Goal: Information Seeking & Learning: Learn about a topic

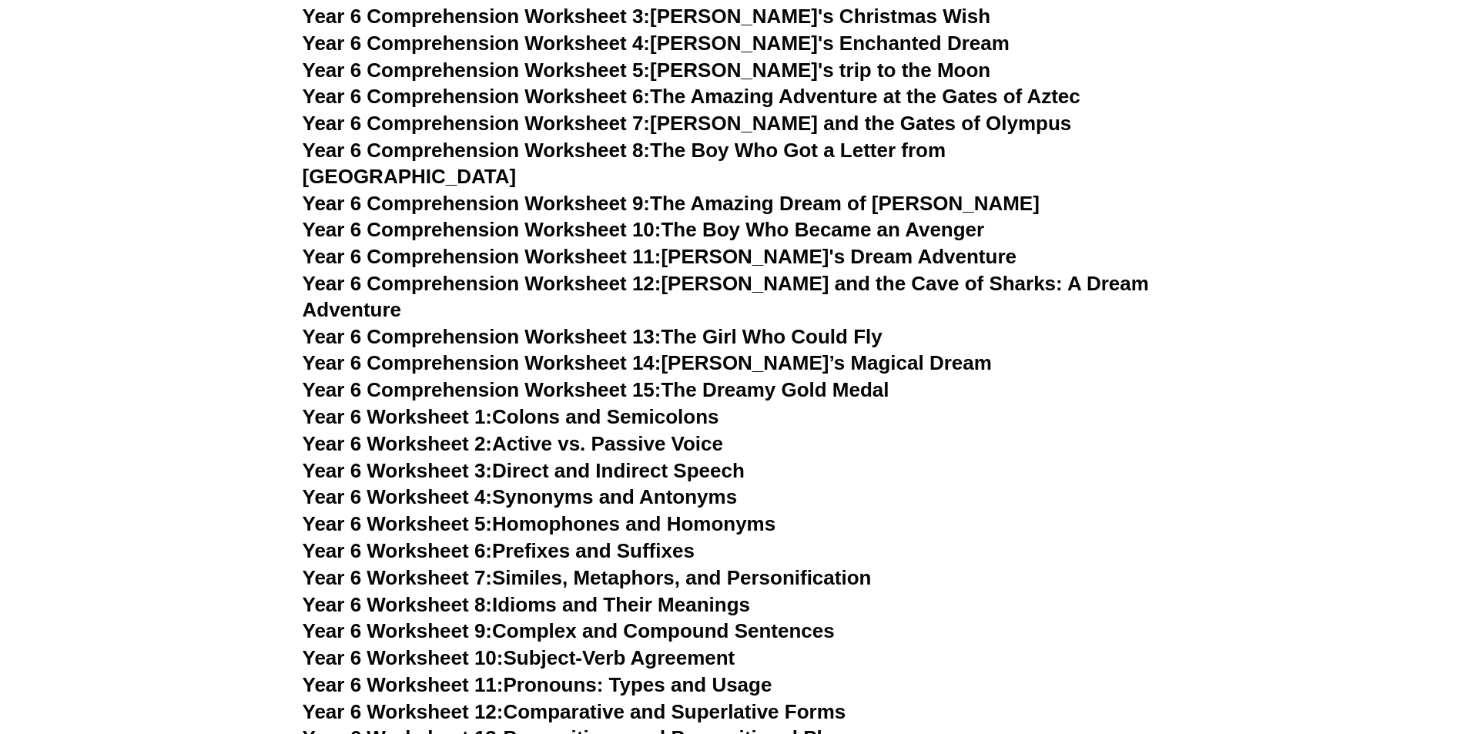
scroll to position [7952, 0]
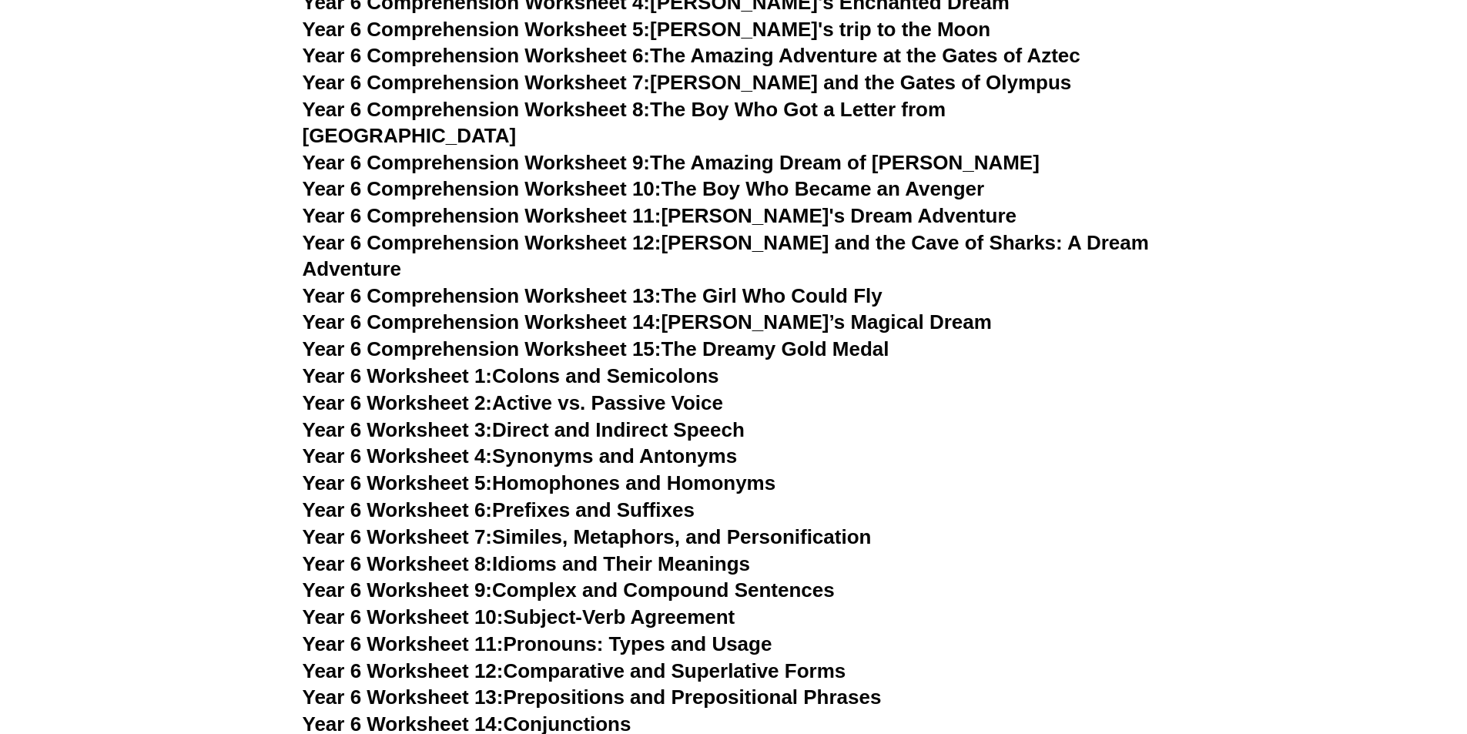
click at [528, 578] on link "Year 6 Worksheet 9: Complex and Compound Sentences" at bounding box center [569, 589] width 532 height 23
click at [528, 712] on link "Year 6 Worksheet 14: Conjunctions" at bounding box center [467, 723] width 329 height 23
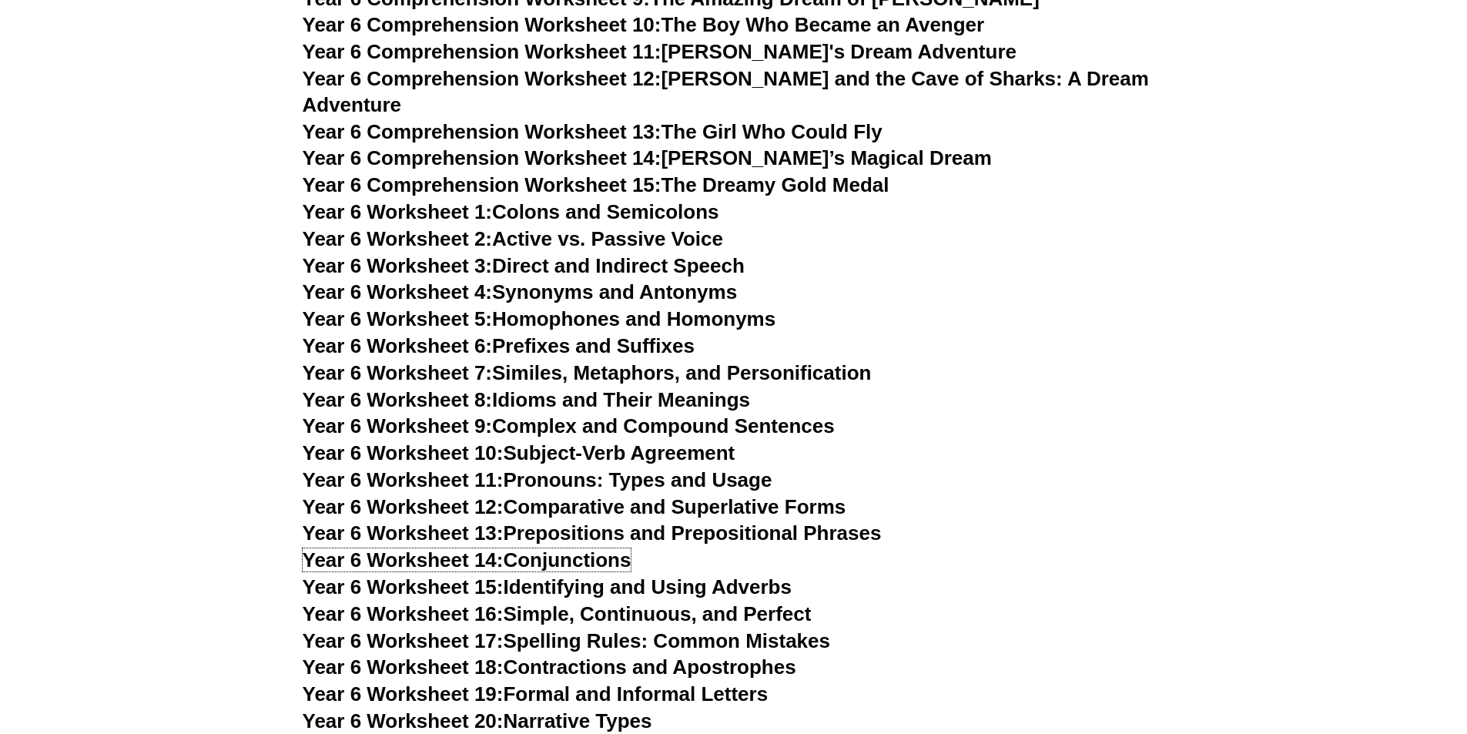
scroll to position [8157, 0]
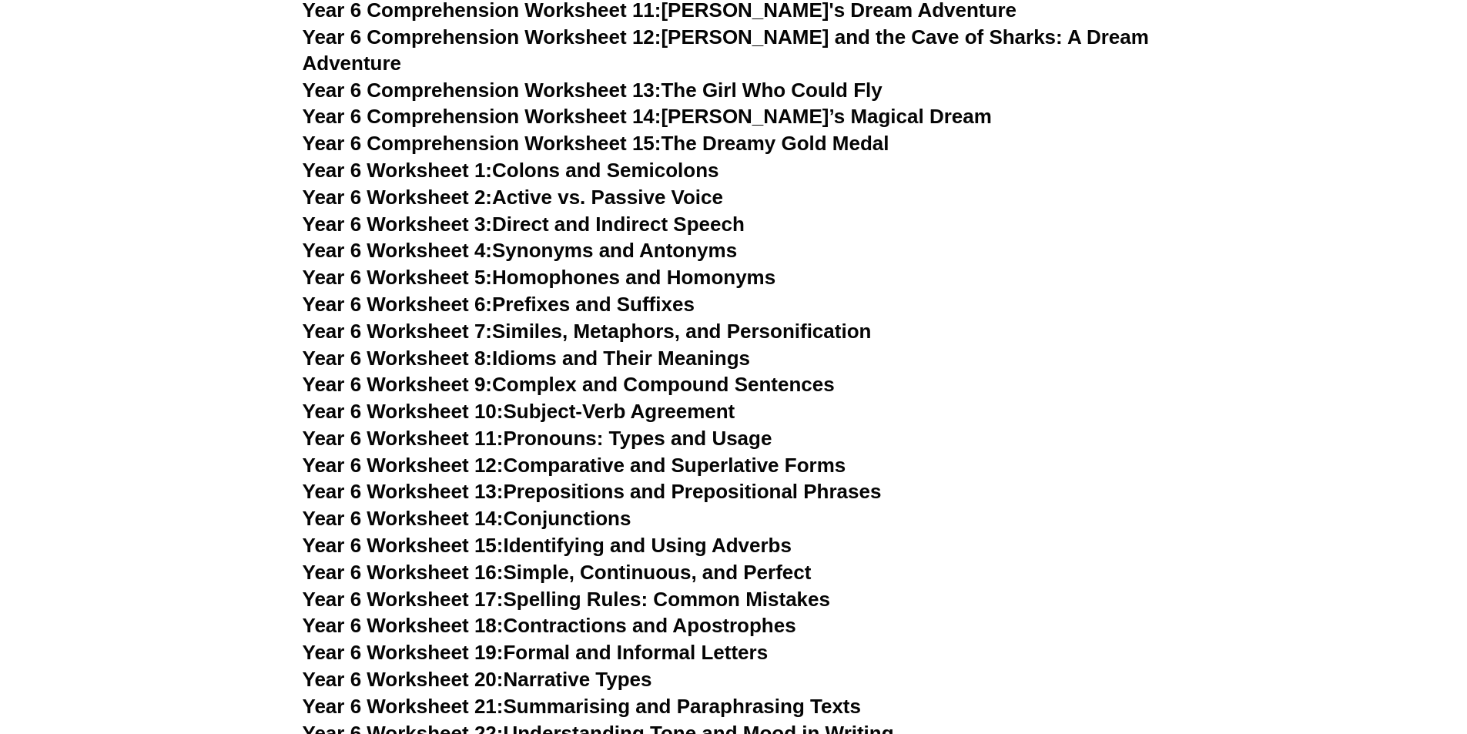
click at [545, 668] on link "Year 6 Worksheet 20: Narrative Types" at bounding box center [478, 679] width 350 height 23
click at [572, 722] on link "Year 6 Worksheet 22: Understanding Tone and Mood in Writing" at bounding box center [598, 733] width 591 height 23
click at [821, 132] on link "Year 6 Comprehension Worksheet 15: The Dreamy Gold Medal" at bounding box center [596, 143] width 587 height 23
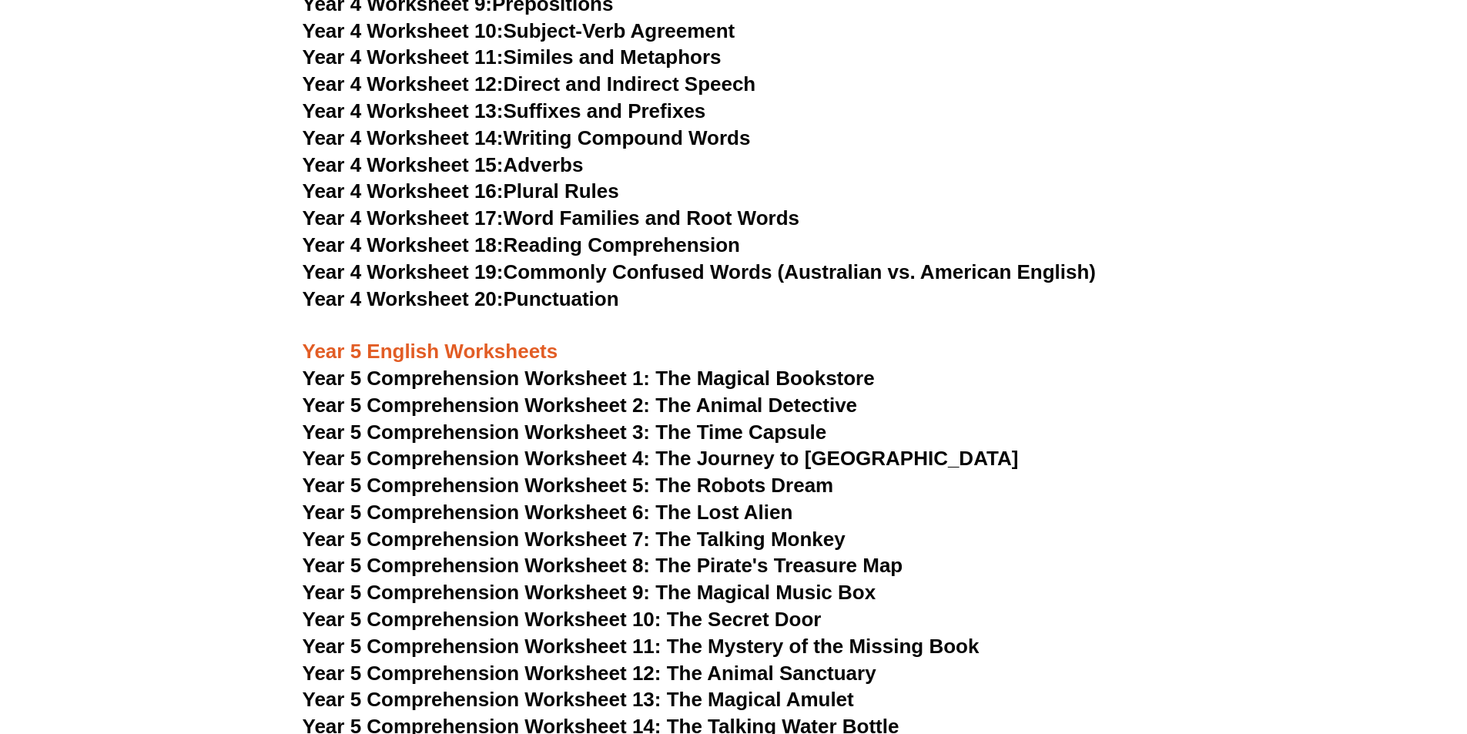
scroll to position [6380, 0]
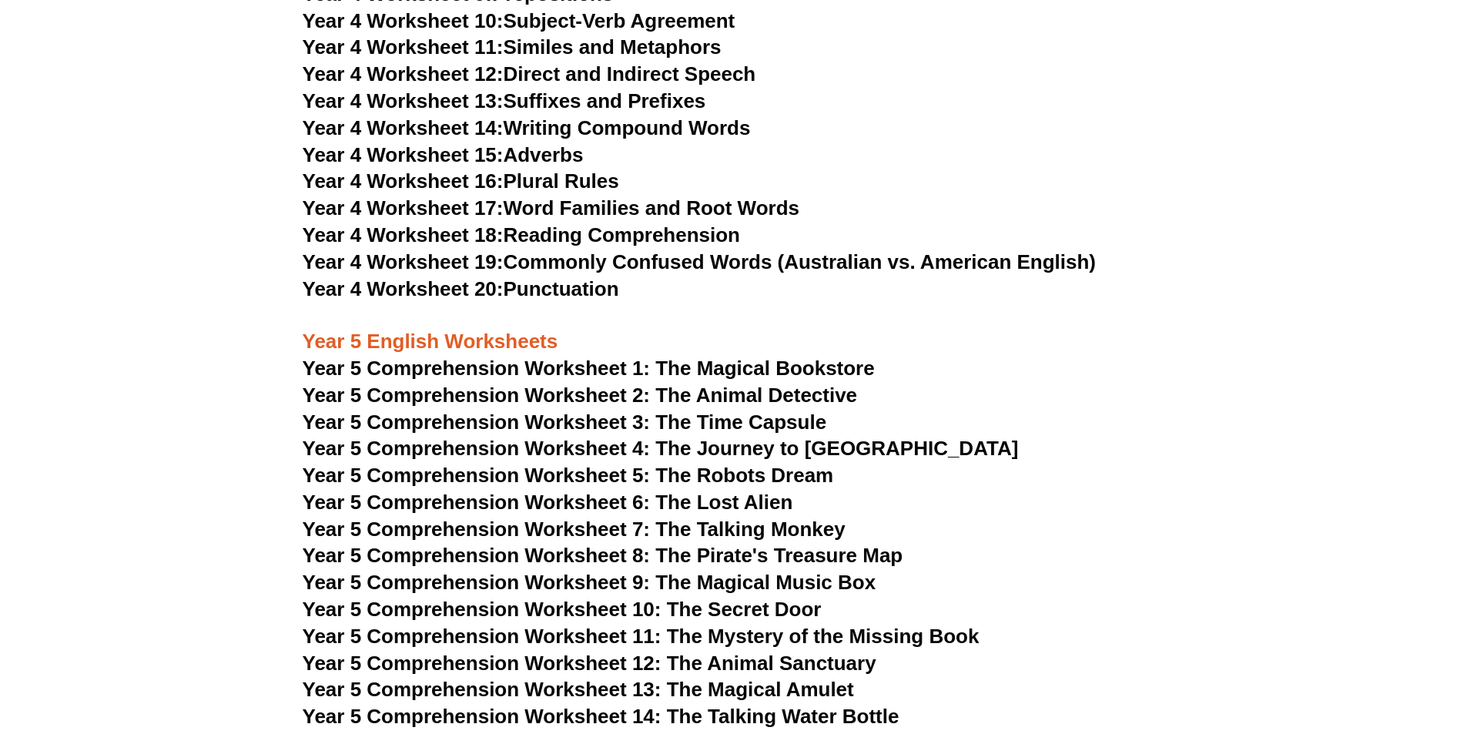
click at [427, 634] on span "Year 5 Comprehension Worksheet 11: The Mystery of the Missing Book" at bounding box center [641, 636] width 677 height 23
click at [688, 368] on span "Year 5 Comprehension Worksheet 1: The Magical Bookstore" at bounding box center [589, 368] width 572 height 23
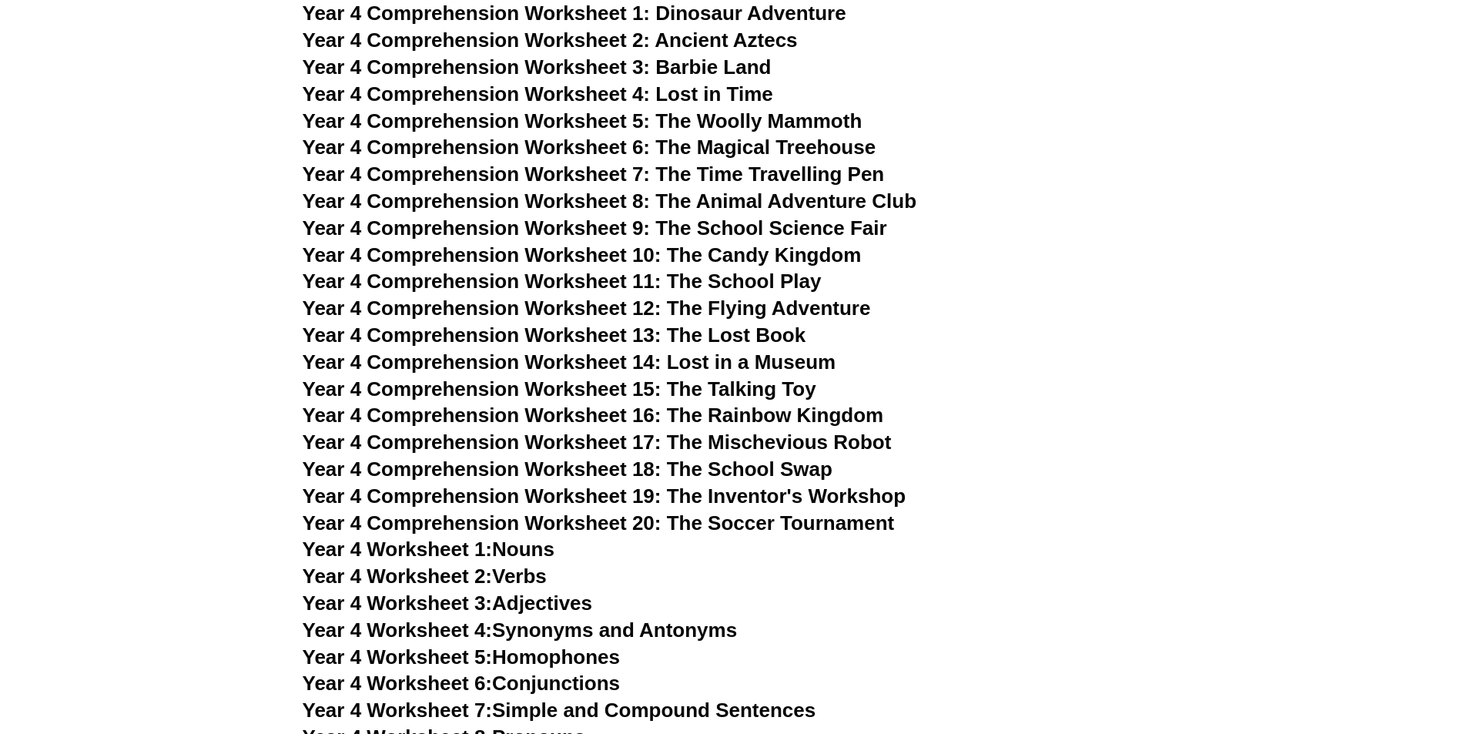
scroll to position [5538, 0]
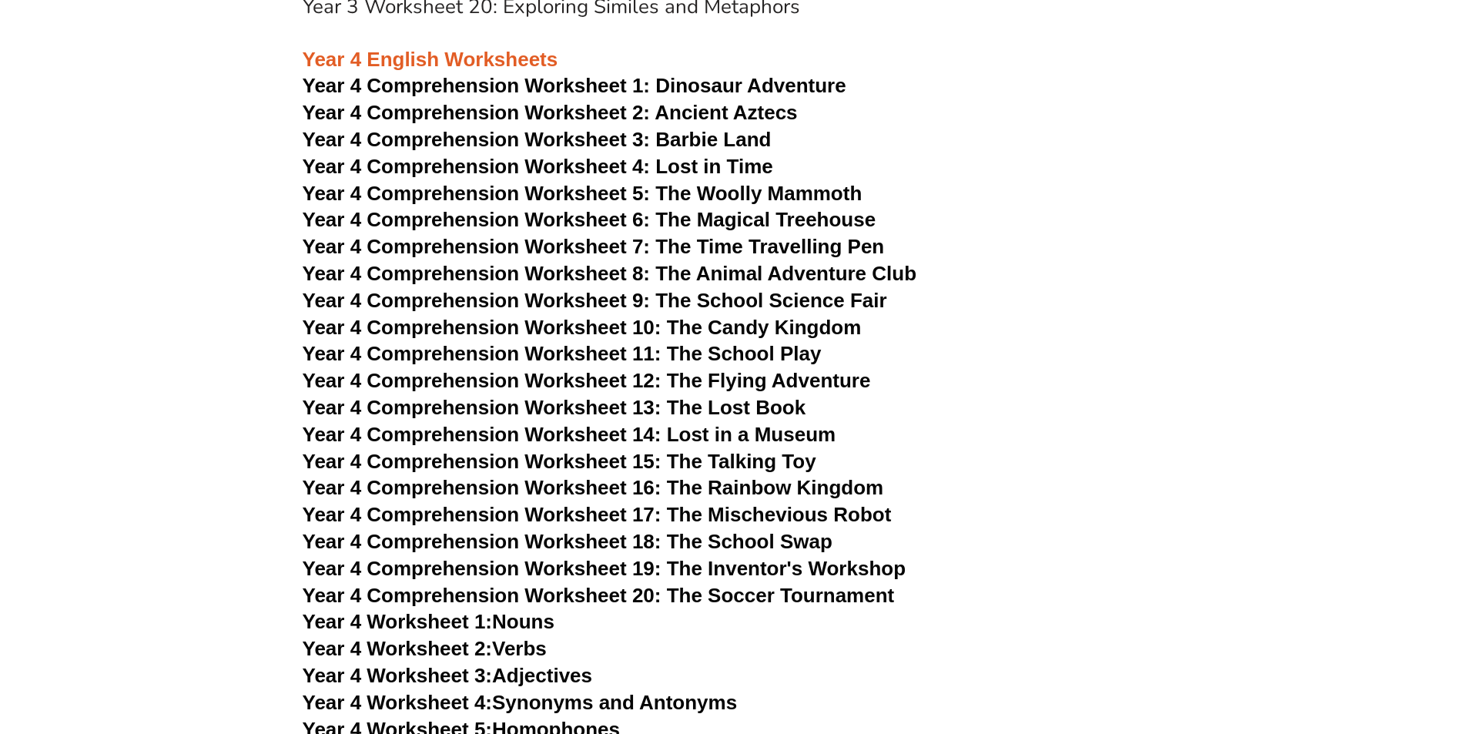
click at [559, 114] on span "Year 4 Comprehension Worksheet 2: Ancient Aztecs" at bounding box center [550, 112] width 495 height 23
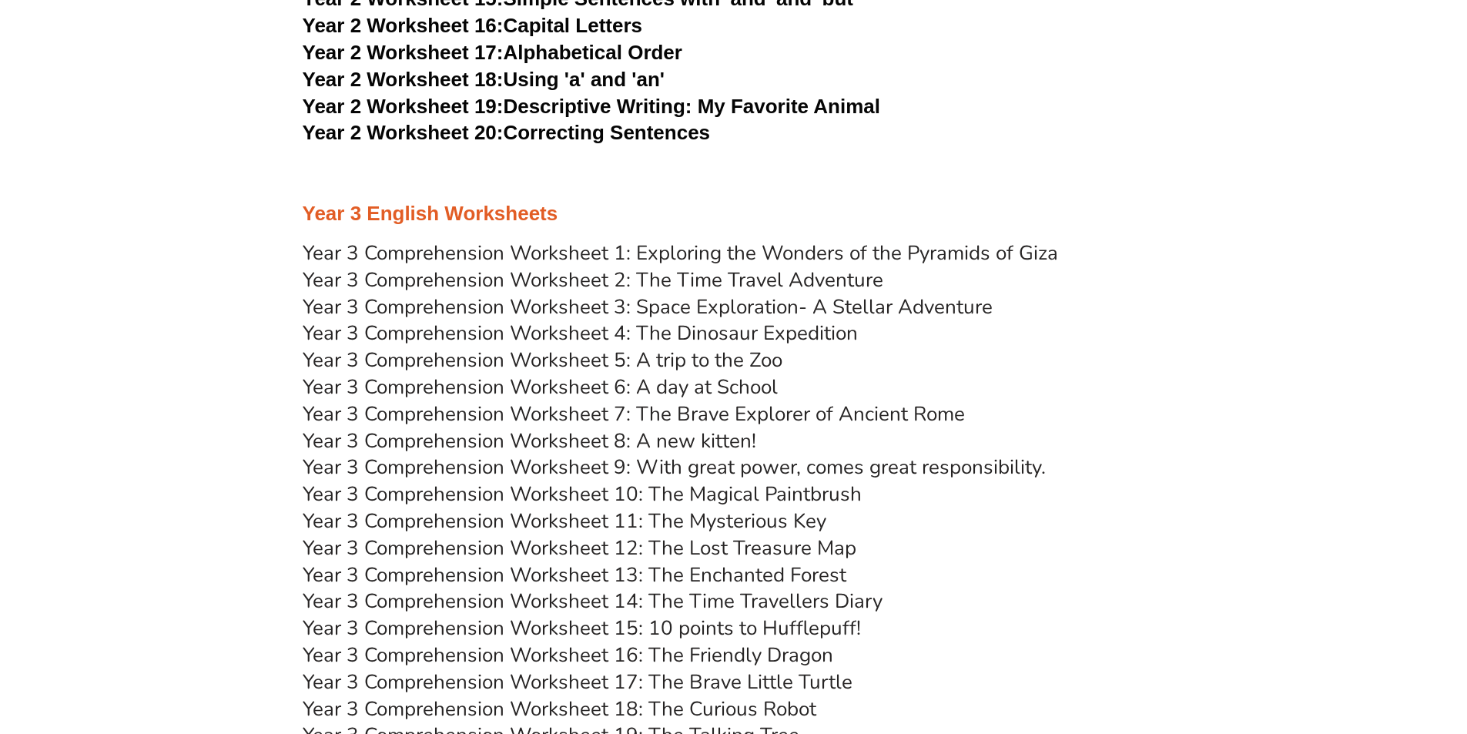
scroll to position [4223, 0]
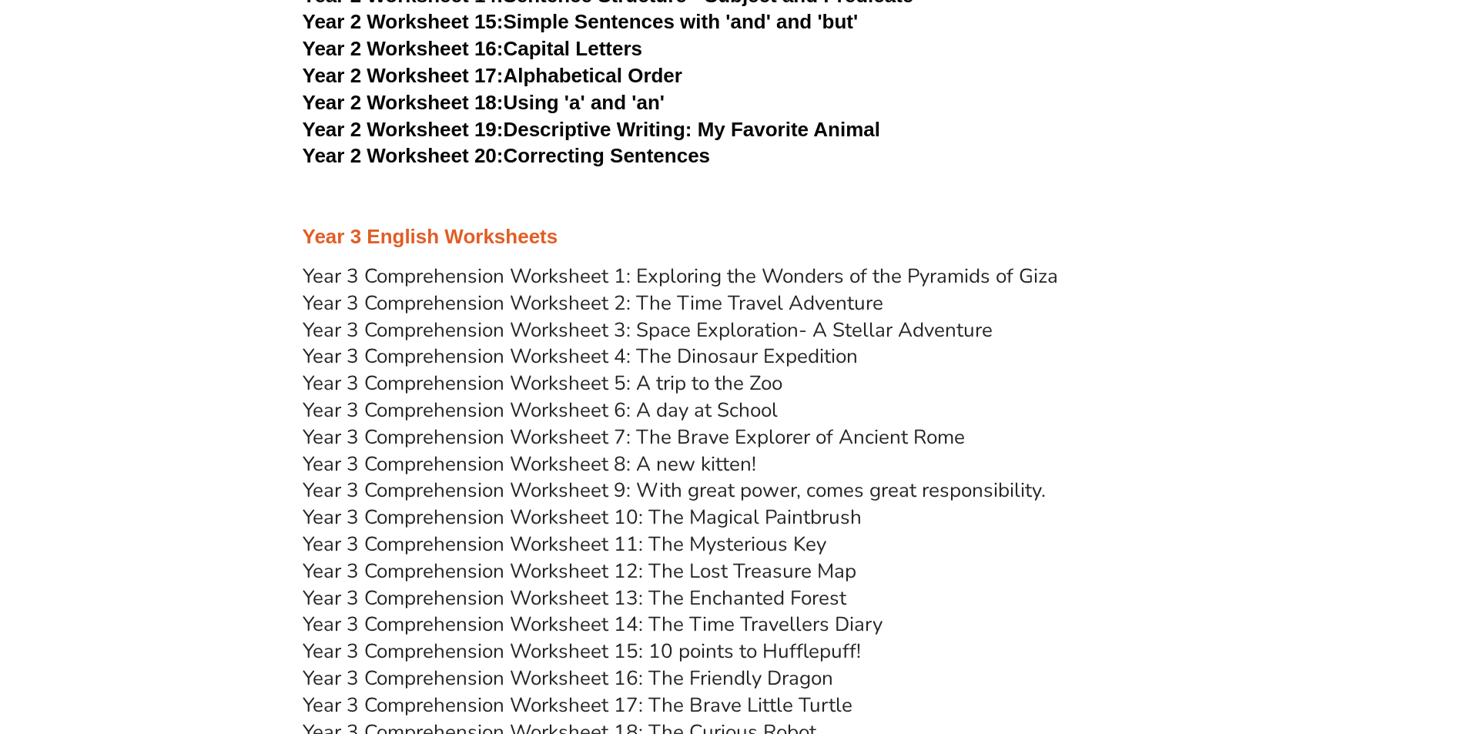
click at [519, 381] on link "Year 3 Comprehension Worksheet 5: A trip to the Zoo" at bounding box center [543, 383] width 480 height 27
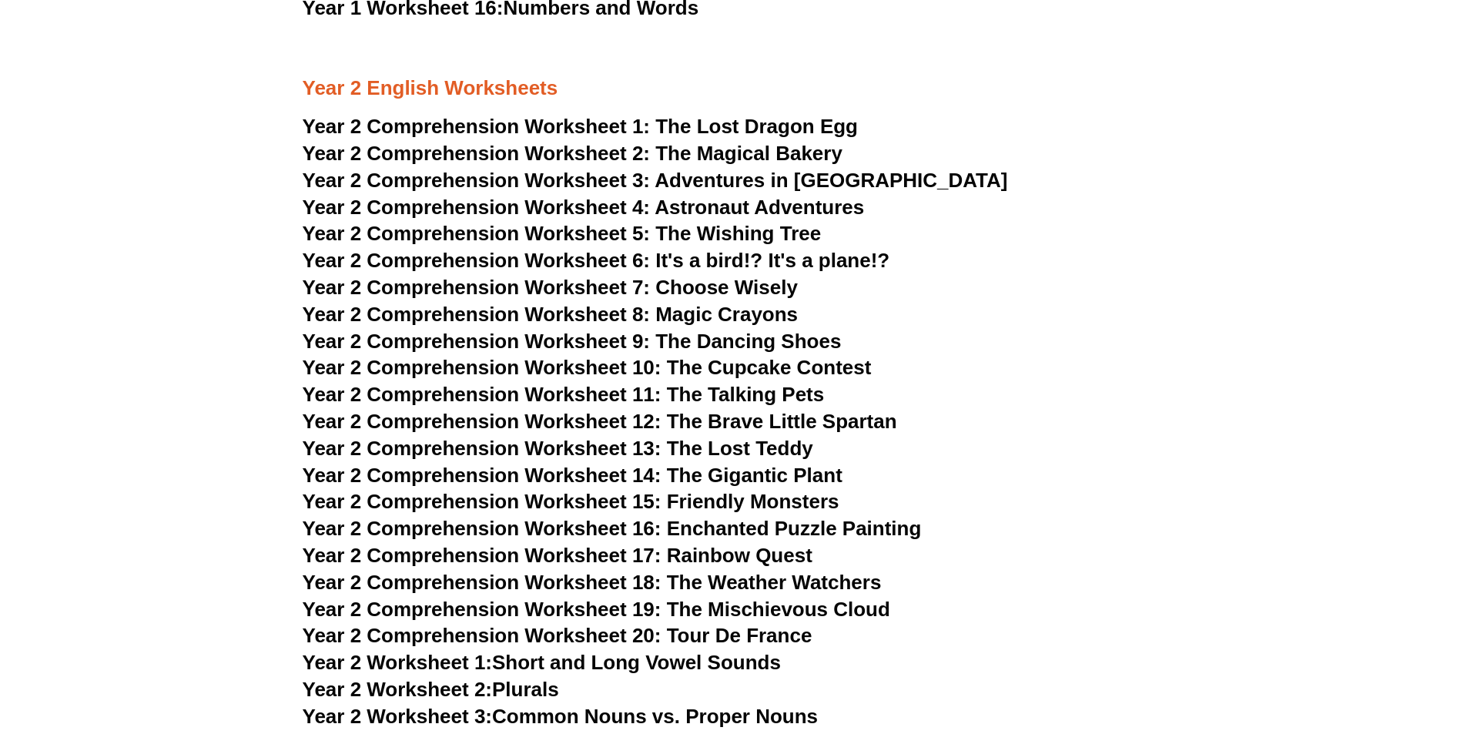
scroll to position [3177, 0]
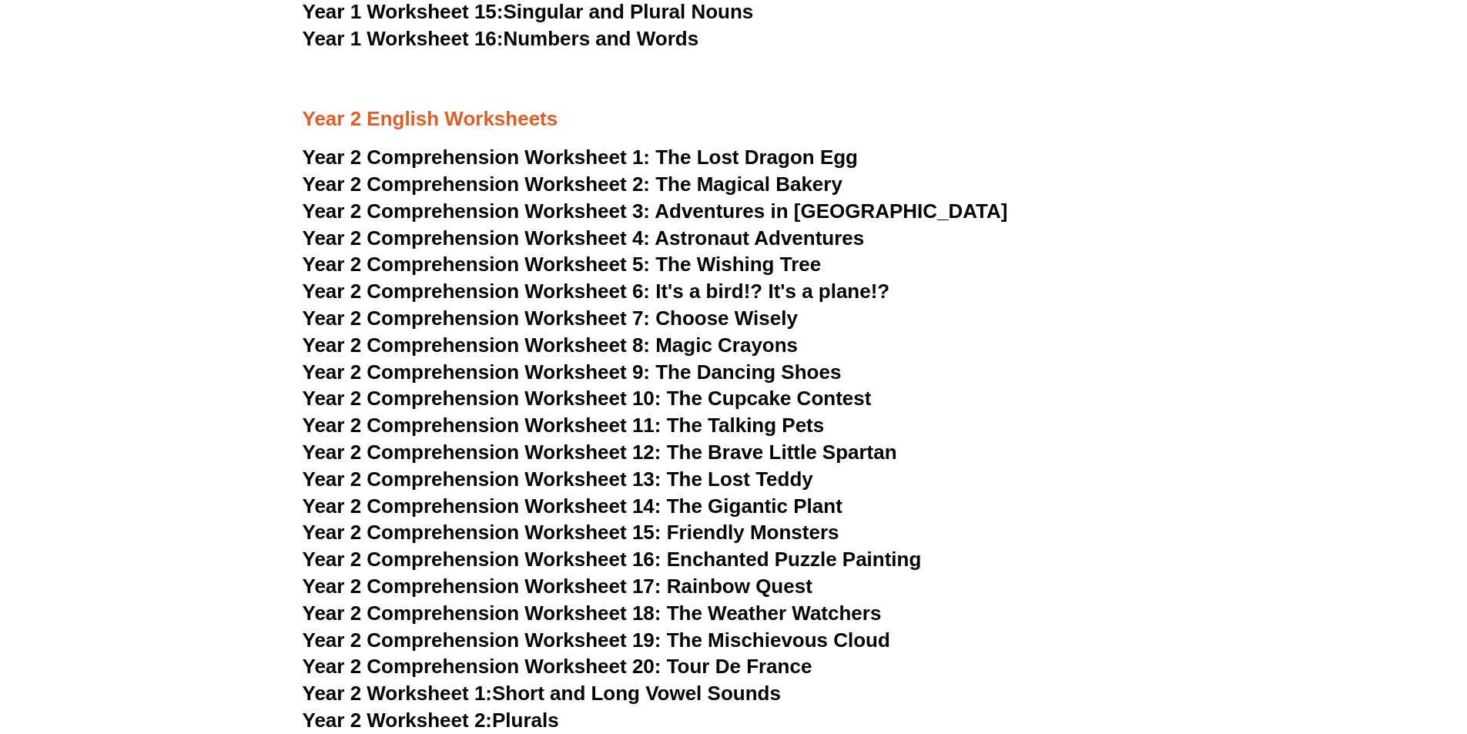
click at [573, 610] on span "Year 2 Comprehension Worksheet 18: The Weather Watchers" at bounding box center [592, 612] width 579 height 23
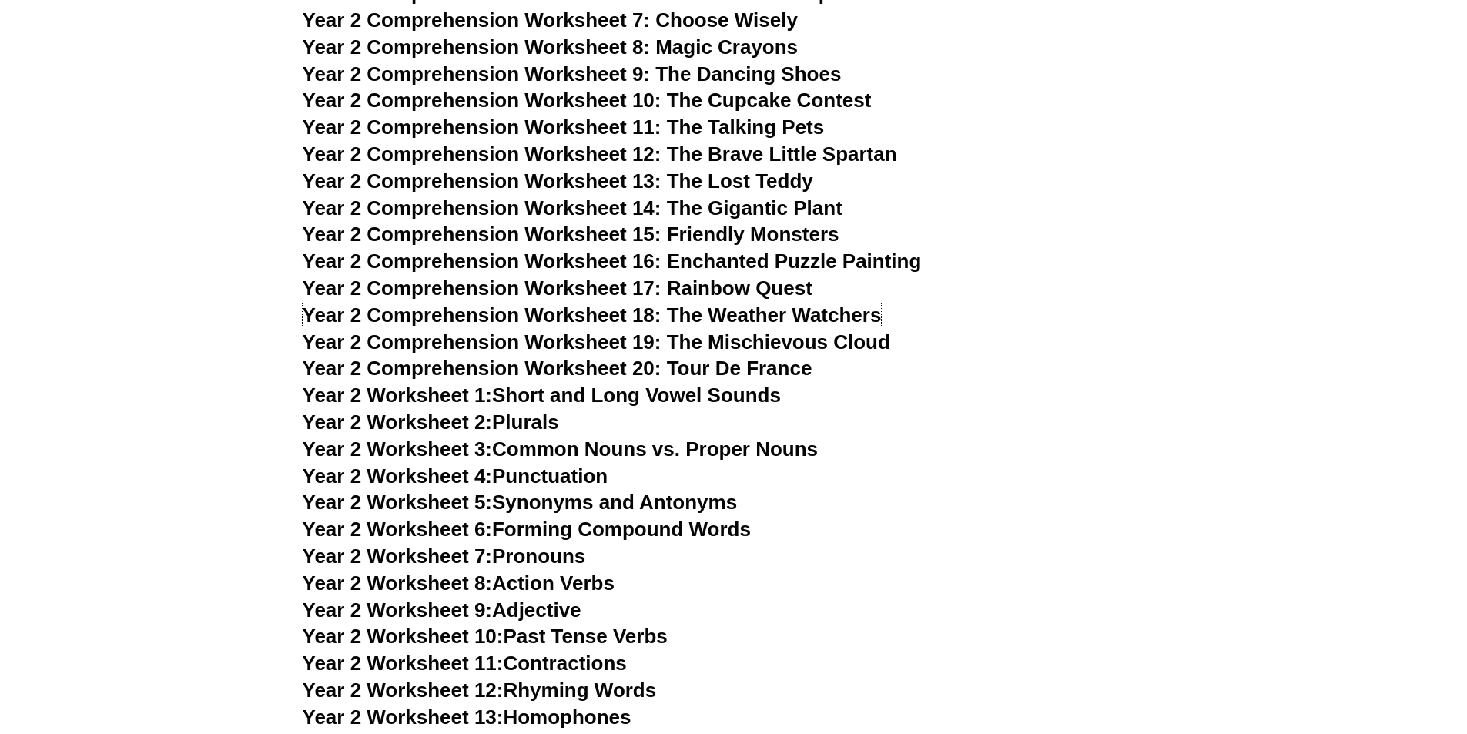
scroll to position [3506, 0]
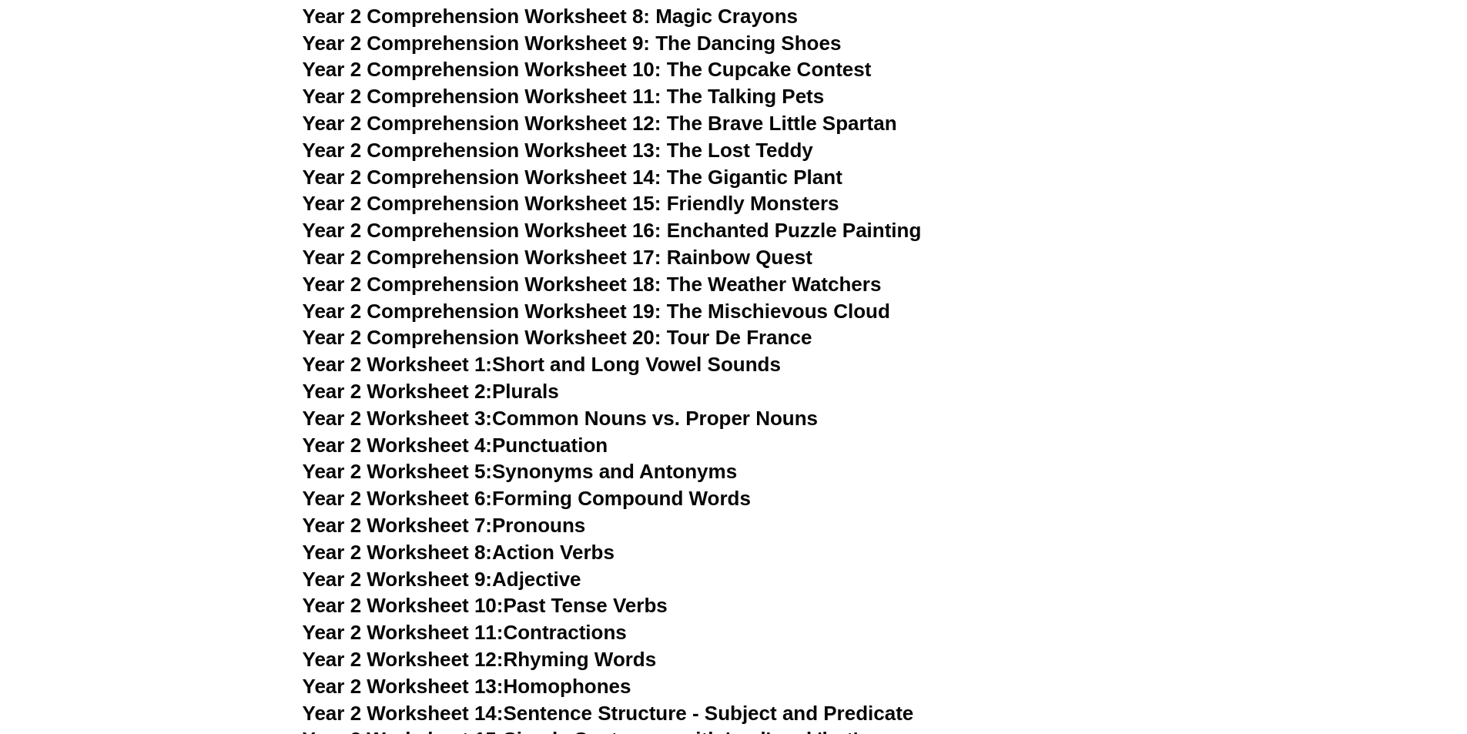
click at [600, 502] on link "Year 2 Worksheet 6: Forming Compound Words" at bounding box center [527, 498] width 448 height 23
click at [513, 442] on link "Year 2 Worksheet 4: Punctuation" at bounding box center [456, 445] width 306 height 23
click at [522, 389] on link "Year 2 Worksheet 2: Plurals" at bounding box center [431, 391] width 256 height 23
click at [524, 367] on link "Year 2 Worksheet 1: Short and Long Vowel Sounds" at bounding box center [542, 364] width 478 height 23
click at [556, 550] on link "Year 2 Worksheet 8: Action Verbs" at bounding box center [459, 552] width 312 height 23
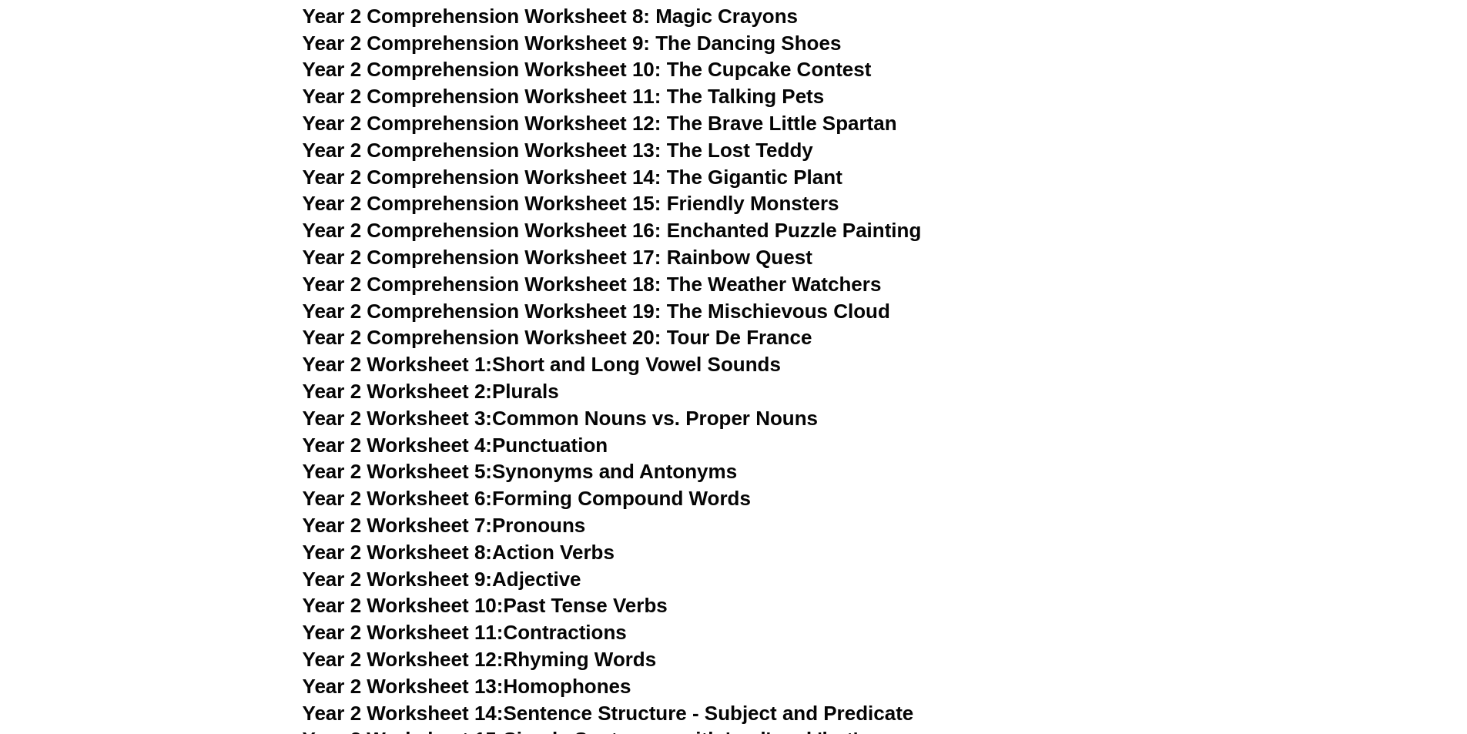
click at [695, 712] on link "Year 2 Worksheet 14: Sentence Structure - Subject and Predicate" at bounding box center [608, 713] width 611 height 23
click at [583, 660] on link "Year 2 Worksheet 12: Rhyming Words" at bounding box center [480, 659] width 354 height 23
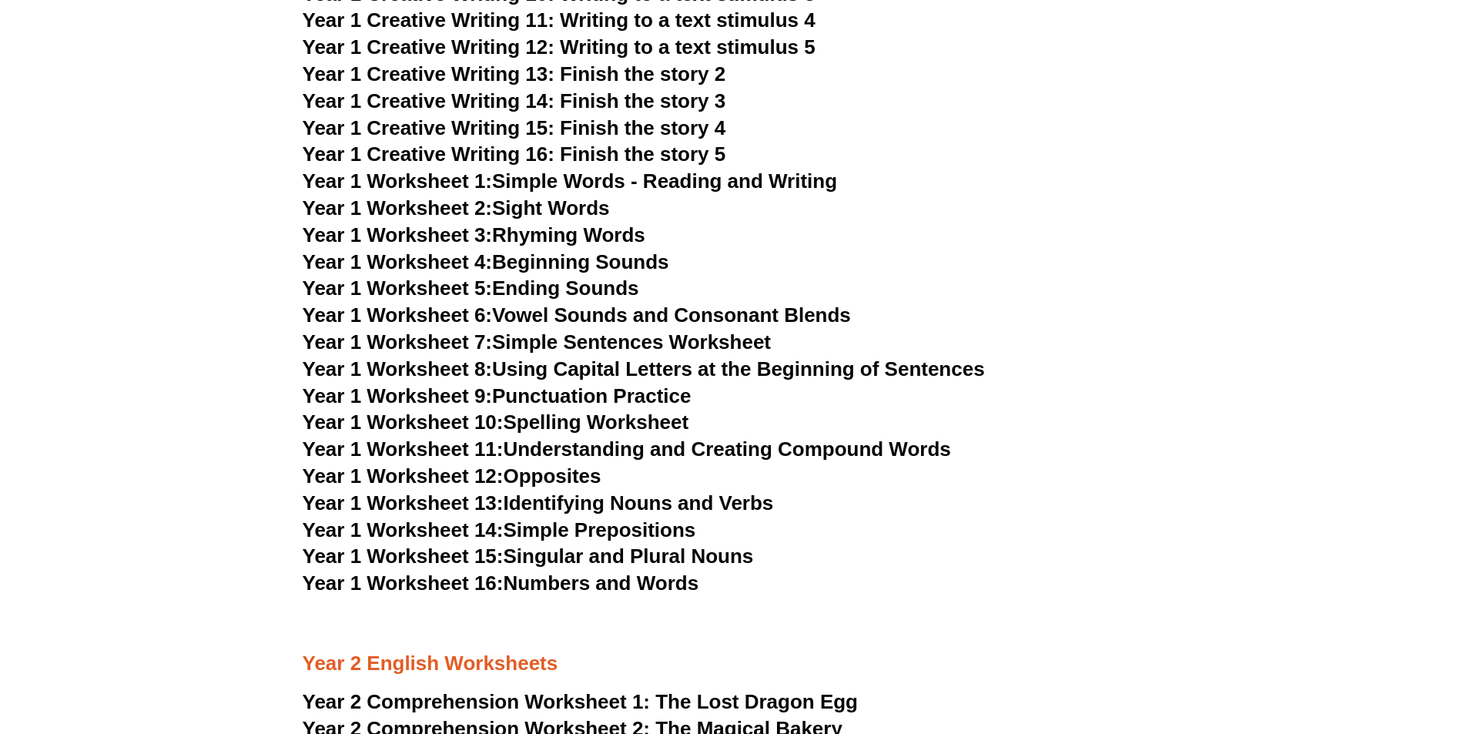
scroll to position [2581, 0]
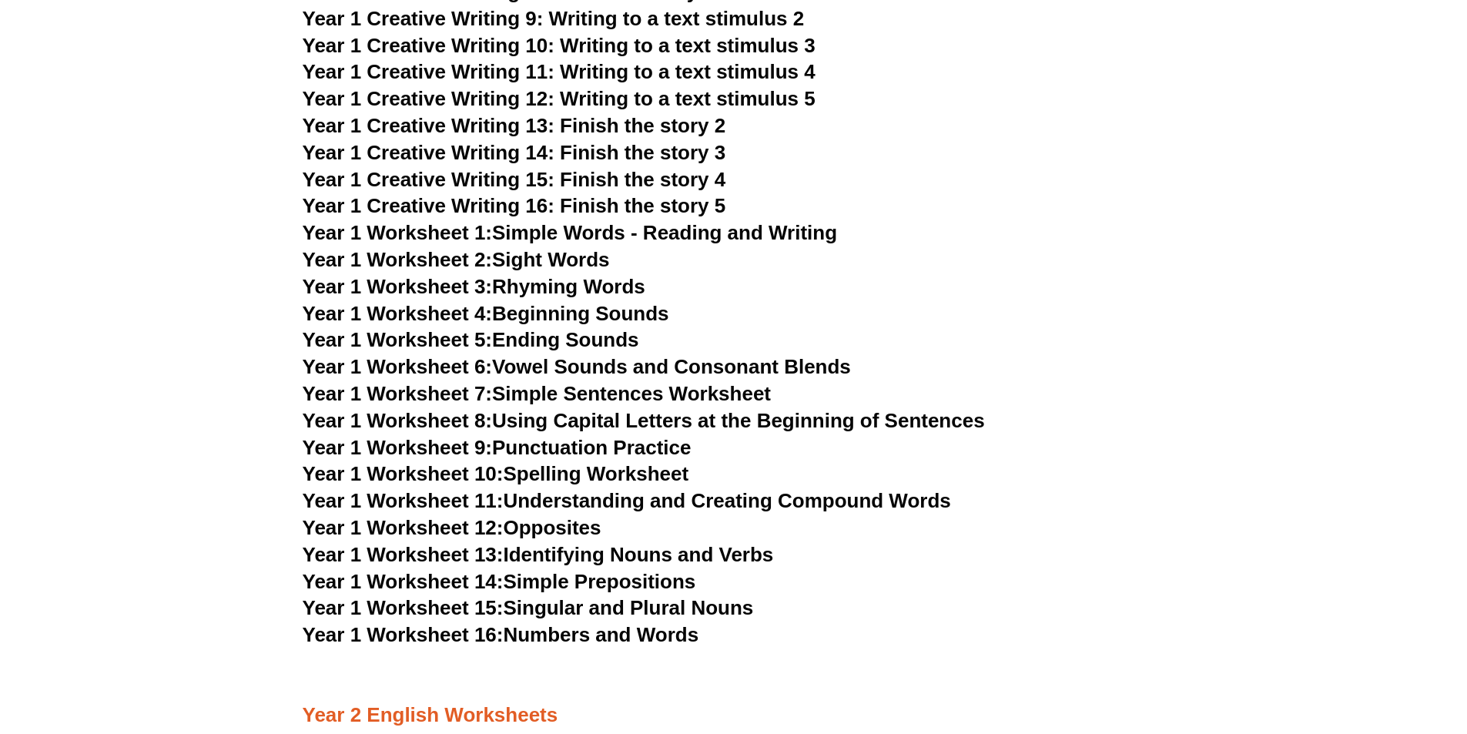
click at [642, 393] on link "Year 1 Worksheet 7: Simple Sentences Worksheet" at bounding box center [537, 393] width 469 height 23
click at [537, 447] on link "Year 1 Worksheet 9: Punctuation Practice" at bounding box center [497, 447] width 389 height 23
click at [550, 470] on link "Year 1 Worksheet 10: Spelling Worksheet" at bounding box center [496, 473] width 387 height 23
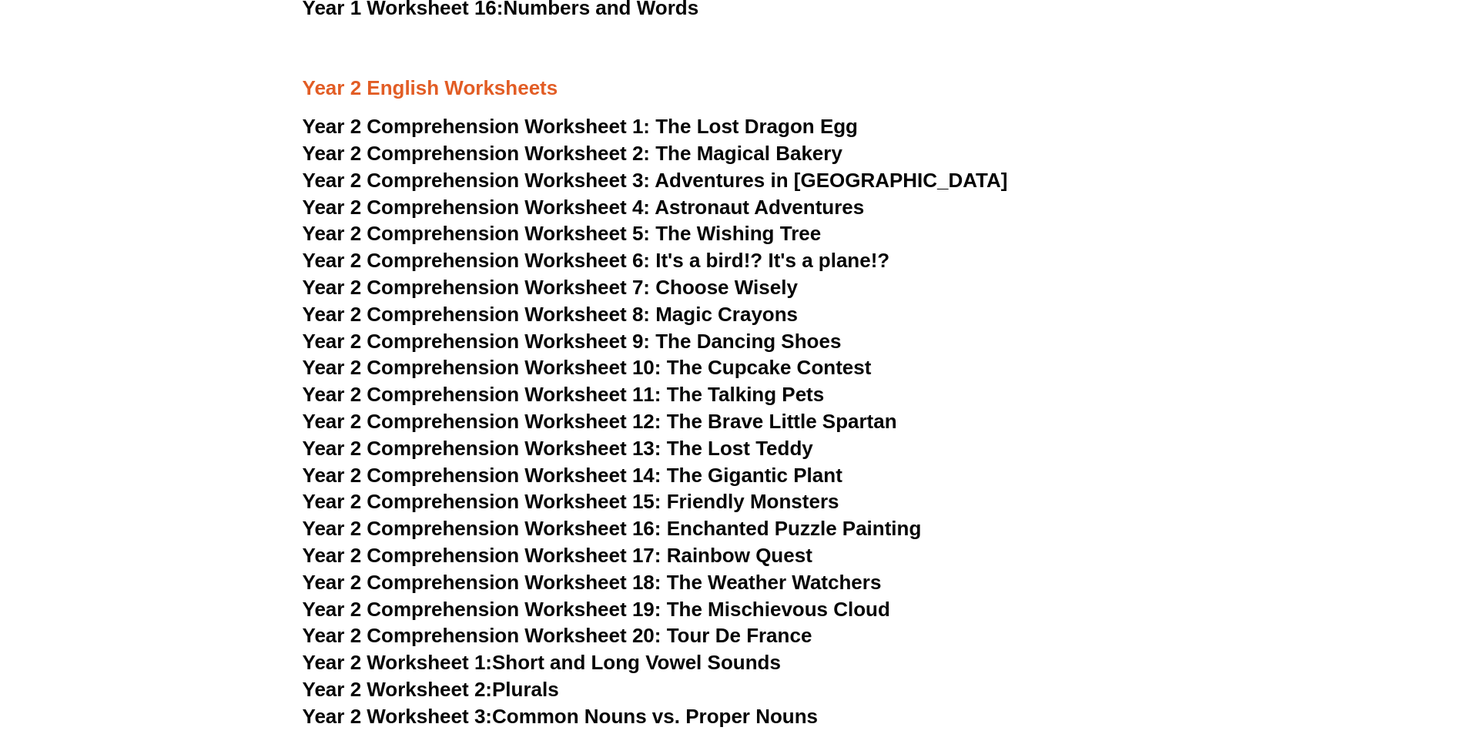
scroll to position [3218, 0]
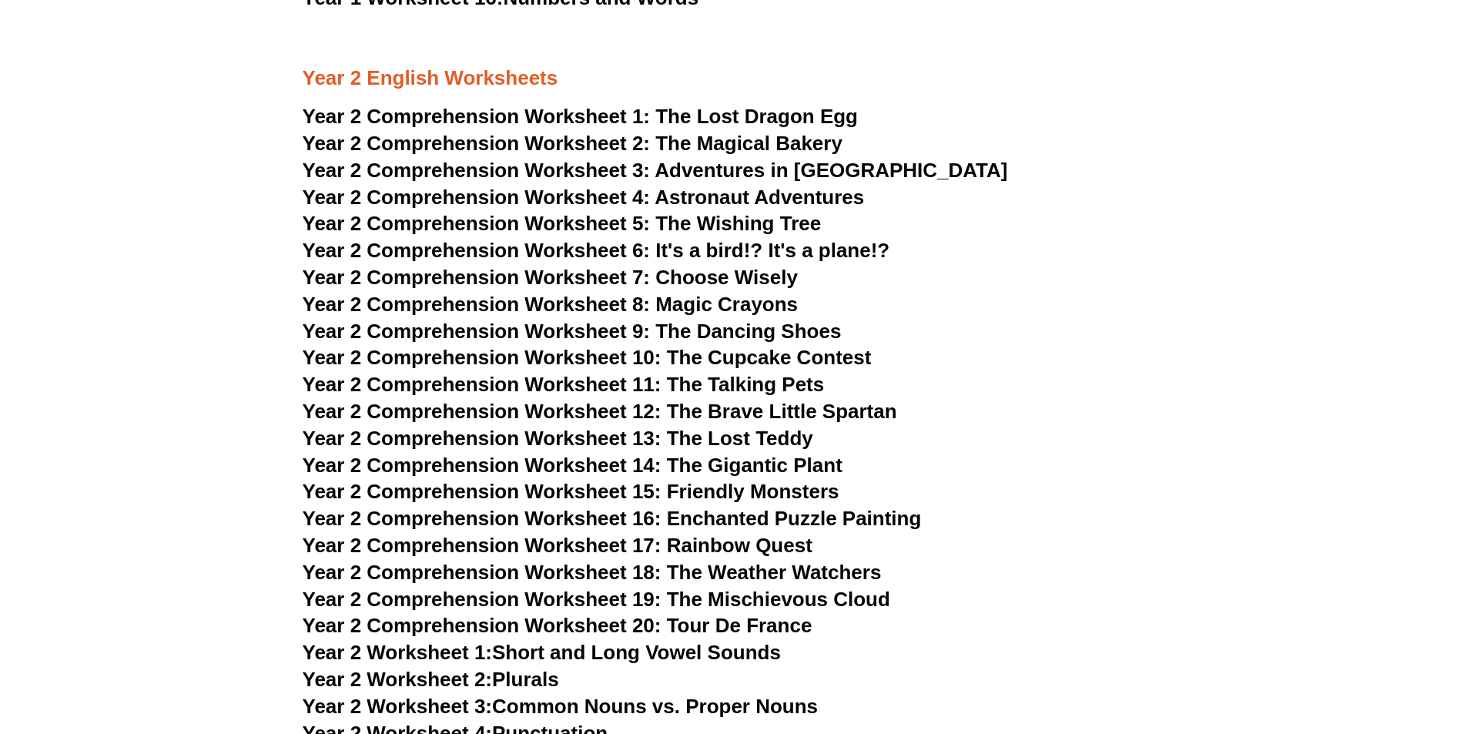
click at [684, 464] on span "Year 2 Comprehension Worksheet 14: The Gigantic Plant" at bounding box center [573, 465] width 540 height 23
click at [522, 575] on span "Year 2 Comprehension Worksheet 18: The Weather Watchers" at bounding box center [592, 572] width 579 height 23
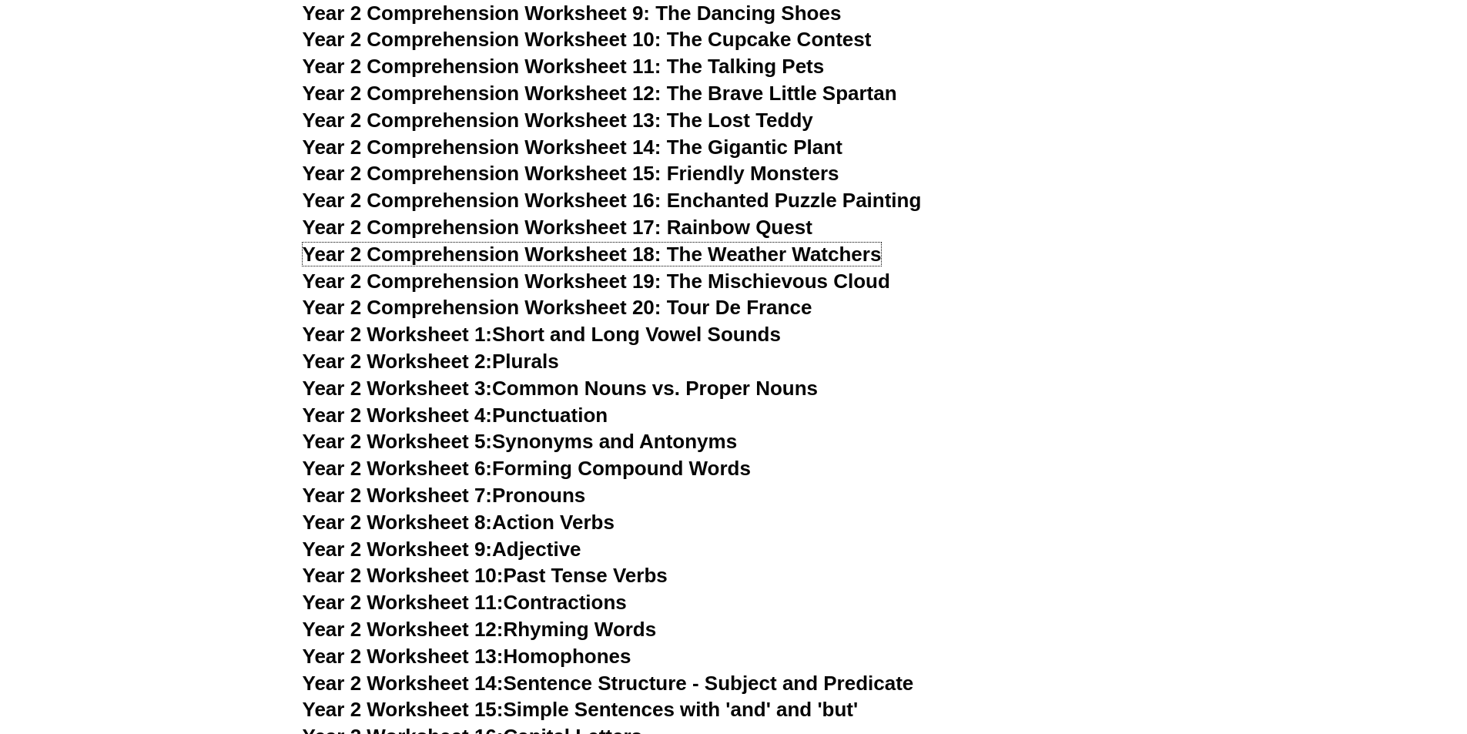
scroll to position [3577, 0]
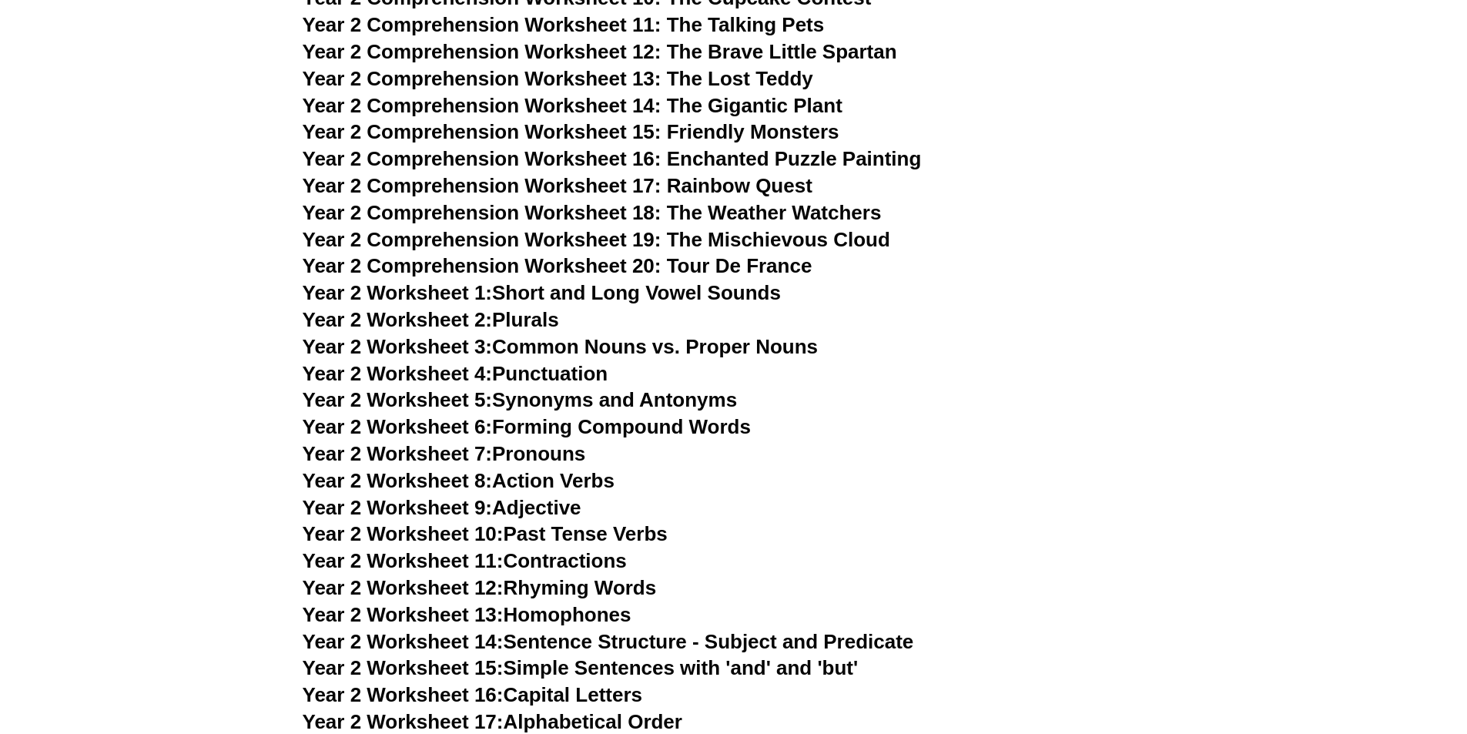
click at [552, 565] on link "Year 2 Worksheet 11: Contractions" at bounding box center [465, 560] width 324 height 23
